Goal: Task Accomplishment & Management: Use online tool/utility

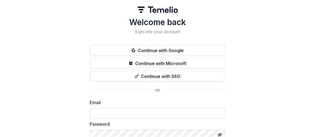
click at [107, 111] on input at bounding box center [157, 113] width 135 height 11
type input "**********"
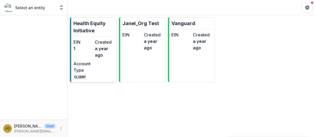
click at [84, 24] on p "Health Equity Initiative" at bounding box center [93, 27] width 41 height 15
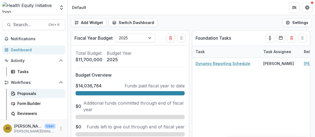
click at [21, 94] on div "Proposals" at bounding box center [39, 94] width 44 height 6
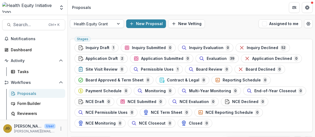
click at [117, 24] on div at bounding box center [119, 24] width 10 height 8
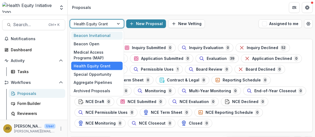
click at [100, 36] on div "Beacon Invitational" at bounding box center [96, 36] width 51 height 8
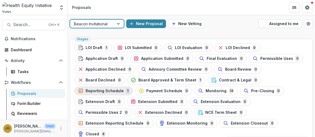
click at [124, 89] on span "Reporting Schedule" at bounding box center [105, 91] width 38 height 5
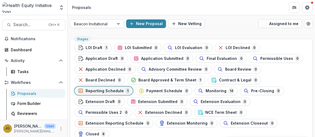
click at [124, 89] on span "Reporting Schedule" at bounding box center [105, 91] width 38 height 5
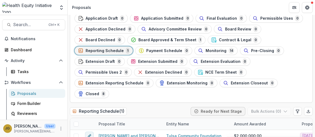
scroll to position [40, 0]
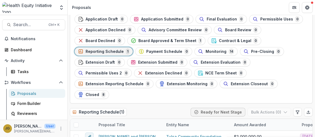
click at [314, 61] on div "Beacon Invitational New Proposal New Vetting Assigned to me Stages LOI Draft 1 …" at bounding box center [191, 76] width 247 height 122
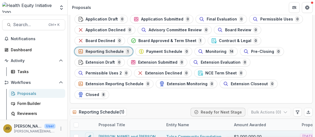
click at [134, 134] on link "[PERSON_NAME] and [PERSON_NAME] Parks Transformation" at bounding box center [128, 137] width 61 height 6
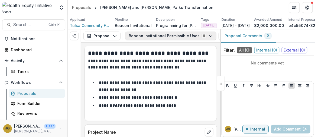
click at [208, 38] on icon "button" at bounding box center [210, 36] width 4 height 4
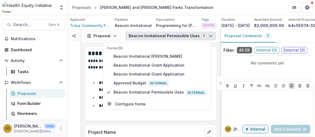
click at [208, 38] on icon "button" at bounding box center [210, 36] width 4 height 4
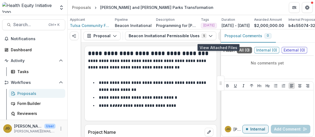
click at [221, 38] on icon "View Attached Files" at bounding box center [223, 36] width 4 height 4
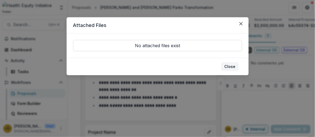
click at [228, 65] on button "Close" at bounding box center [230, 67] width 18 height 9
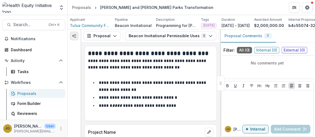
click at [75, 38] on icon "Expand left" at bounding box center [74, 36] width 4 height 4
click at [75, 36] on line "Expand left" at bounding box center [74, 36] width 3 height 0
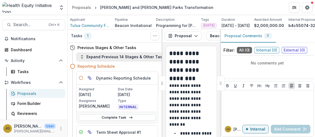
click at [104, 60] on button "Expand Previous 14 Stages & Other Tasks" at bounding box center [123, 57] width 94 height 9
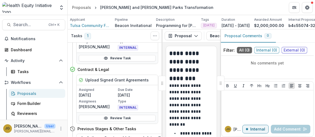
scroll to position [718, 0]
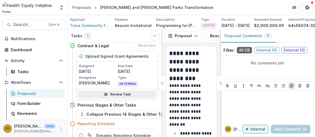
click at [115, 92] on link "Review Task" at bounding box center [117, 94] width 77 height 6
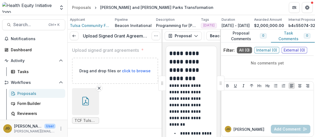
click at [84, 104] on icon "button" at bounding box center [85, 101] width 9 height 9
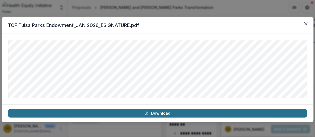
click at [198, 115] on link "Download" at bounding box center [157, 113] width 299 height 9
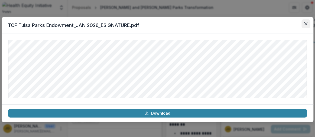
click at [307, 25] on icon "Close" at bounding box center [305, 23] width 3 height 3
